Goal: Task Accomplishment & Management: Manage account settings

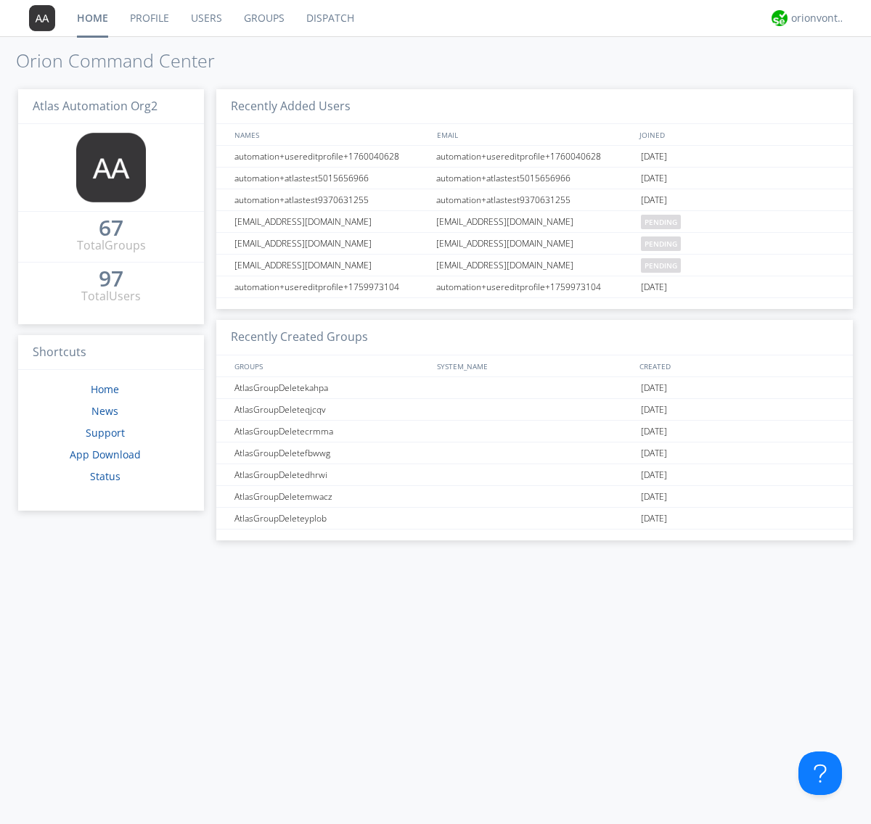
click at [263, 18] on link "Groups" at bounding box center [264, 18] width 62 height 36
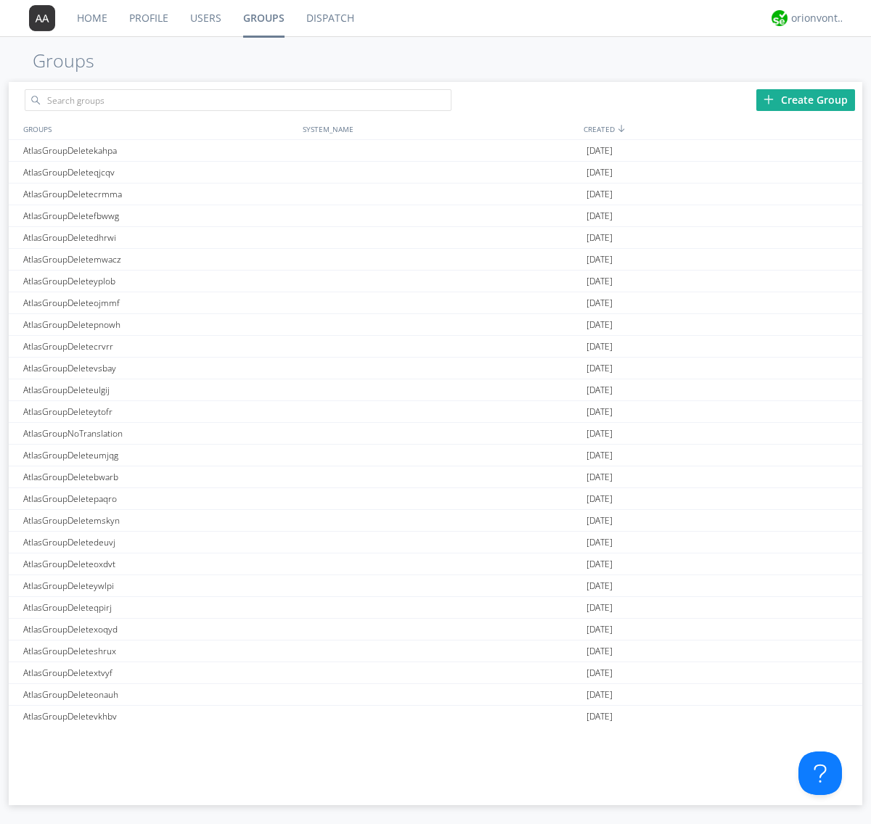
click at [805, 99] on div "Create Group" at bounding box center [805, 100] width 99 height 22
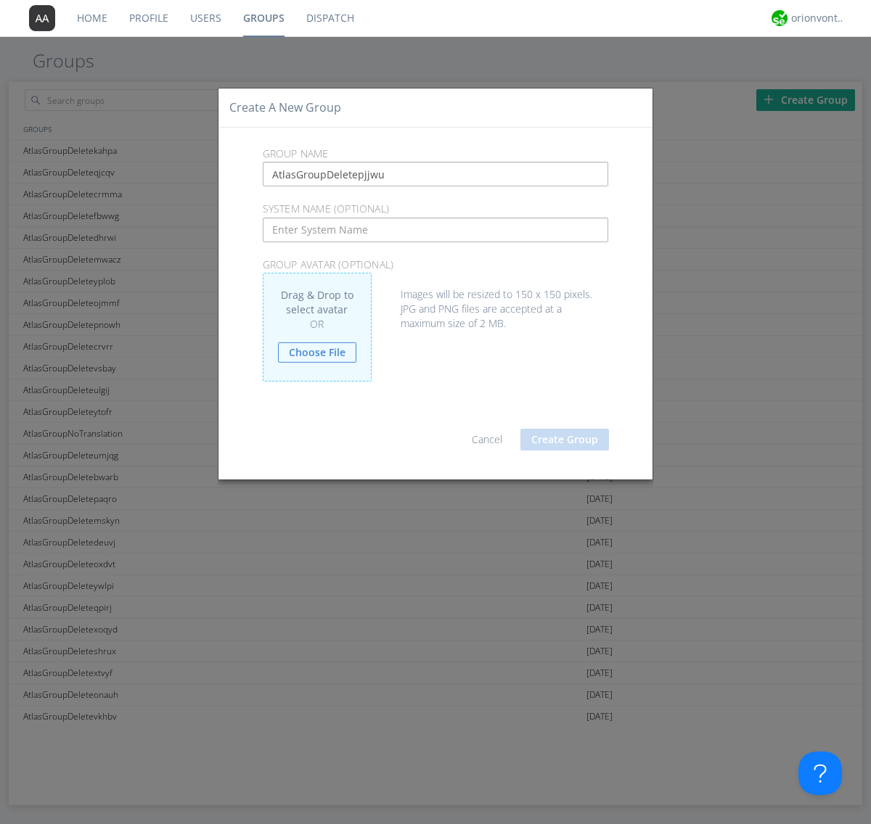
type input "AtlasGroupDeletepjjwu"
click at [565, 439] on button "Create Group" at bounding box center [564, 440] width 89 height 22
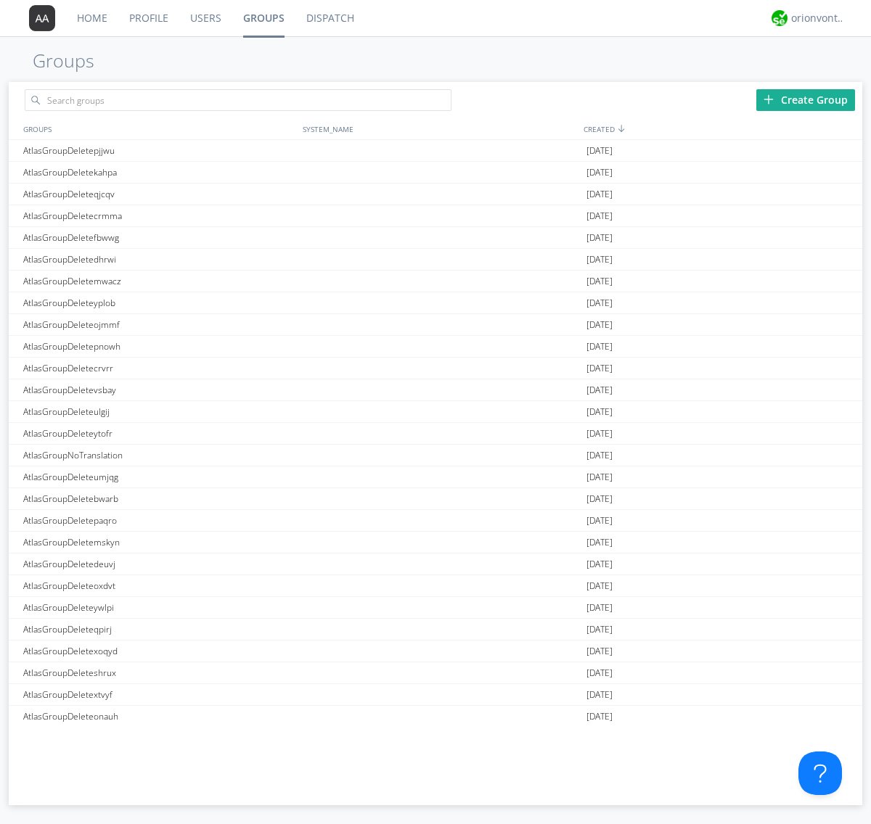
click at [263, 18] on link "Groups" at bounding box center [263, 18] width 63 height 36
type input "AtlasGroupDeletepjjwu"
click at [159, 150] on div "AtlasGroupDeletepjjwu" at bounding box center [159, 150] width 279 height 21
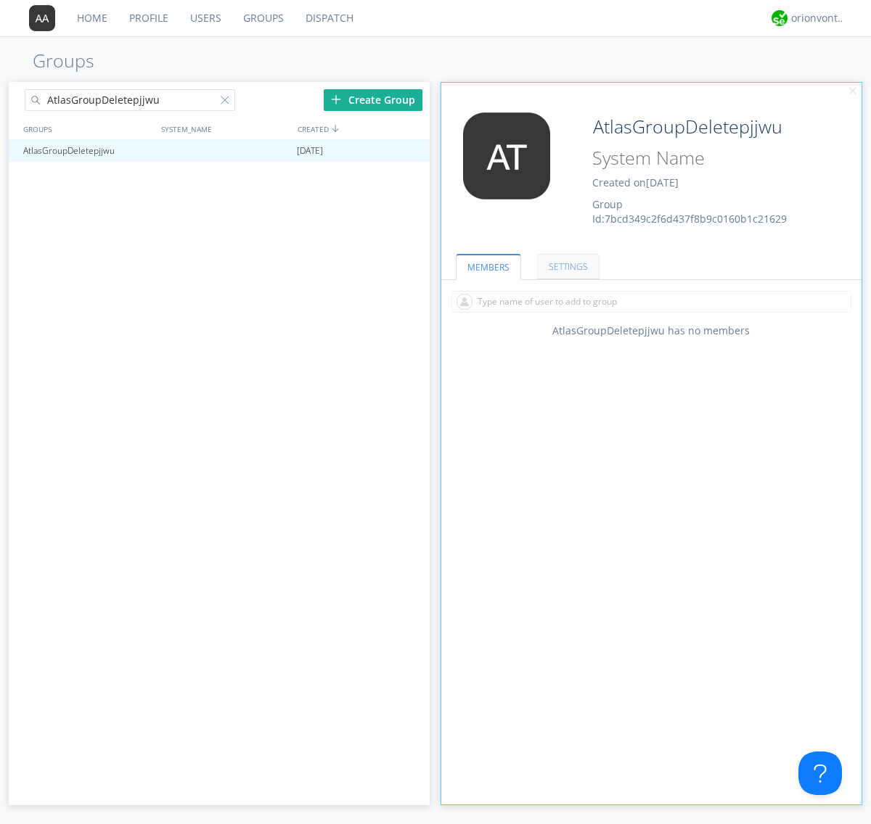
click at [566, 266] on link "SETTINGS" at bounding box center [568, 266] width 62 height 25
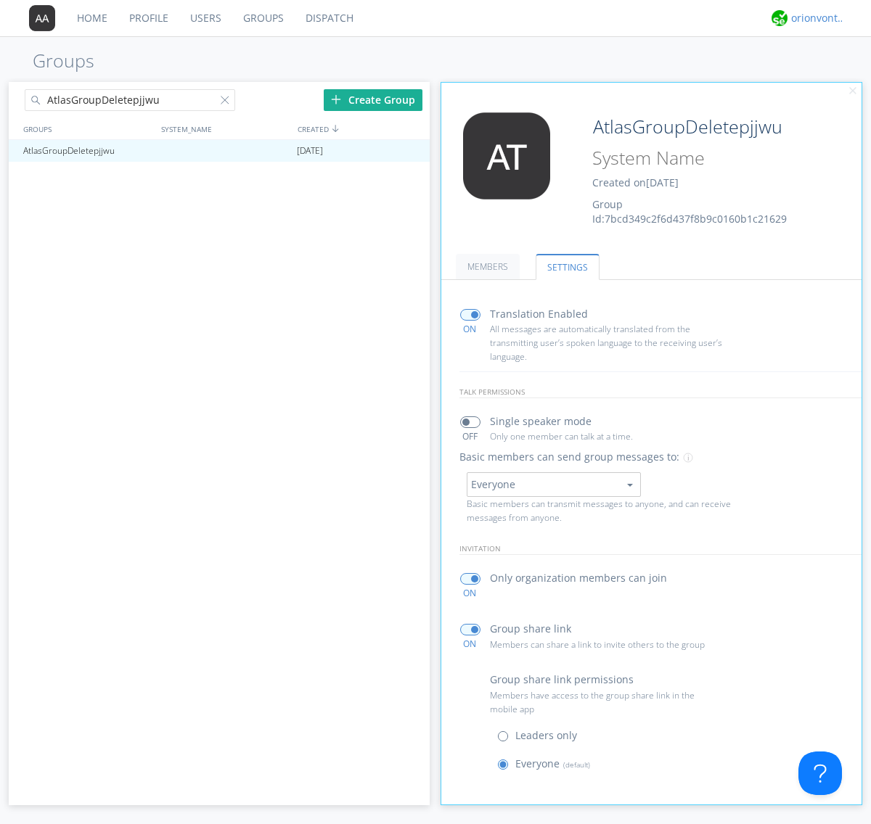
click at [470, 314] on span at bounding box center [470, 315] width 20 height 12
click at [0, 0] on input "checkbox" at bounding box center [0, 0] width 0 height 0
click at [814, 18] on div "orionvontas+atlas+automation+org2" at bounding box center [818, 18] width 54 height 15
